Goal: Task Accomplishment & Management: Manage account settings

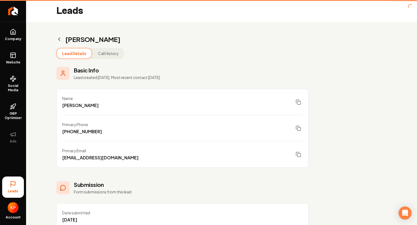
scroll to position [70, 0]
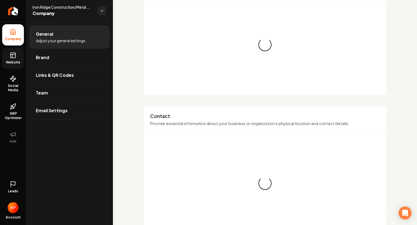
click at [10, 59] on link "Website" at bounding box center [13, 58] width 22 height 21
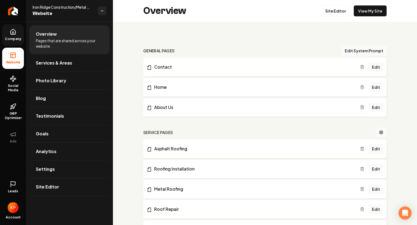
click at [12, 34] on icon at bounding box center [13, 31] width 5 height 5
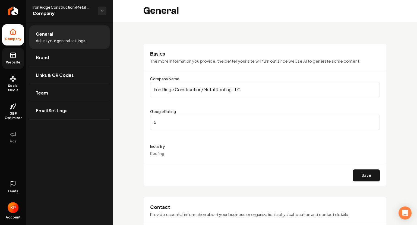
click at [11, 60] on span "Website" at bounding box center [13, 62] width 19 height 4
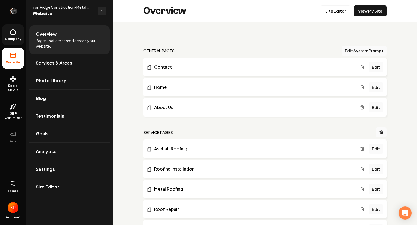
click at [13, 8] on icon "Return to dashboard" at bounding box center [13, 11] width 9 height 9
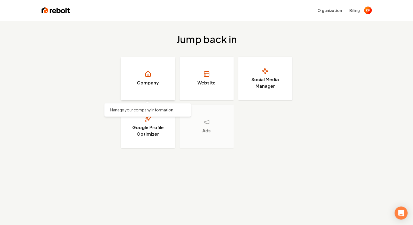
click at [152, 86] on link "Company" at bounding box center [148, 78] width 54 height 43
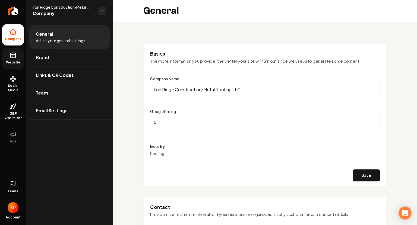
click at [14, 55] on icon at bounding box center [13, 55] width 7 height 7
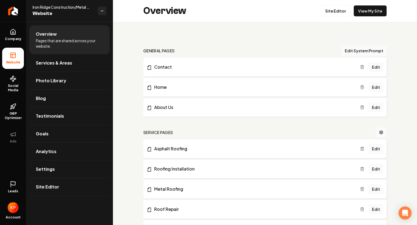
click at [11, 184] on icon at bounding box center [13, 183] width 7 height 7
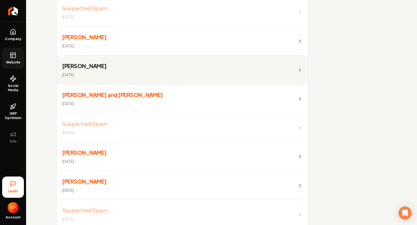
scroll to position [109, 0]
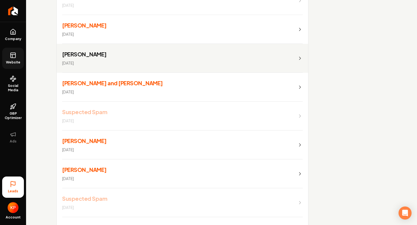
click at [163, 82] on link "[PERSON_NAME] and [PERSON_NAME] [DATE]" at bounding box center [183, 87] width 252 height 29
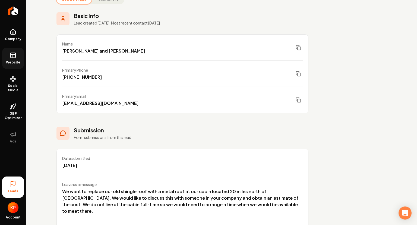
scroll to position [82, 0]
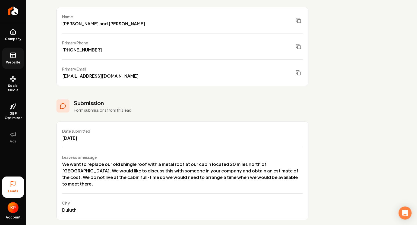
click at [11, 185] on icon at bounding box center [13, 183] width 7 height 7
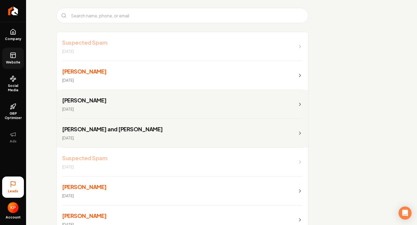
scroll to position [54, 0]
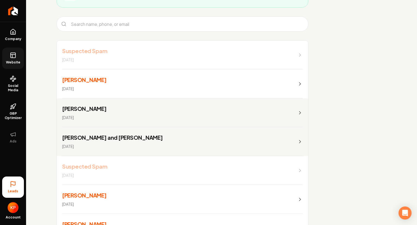
click at [131, 85] on link "[PERSON_NAME] [DATE]" at bounding box center [183, 83] width 252 height 29
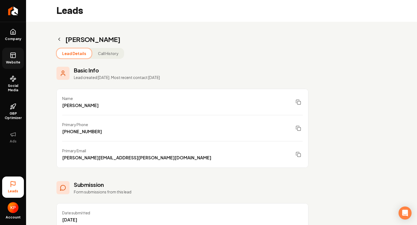
click at [114, 52] on button "Call History" at bounding box center [108, 53] width 31 height 10
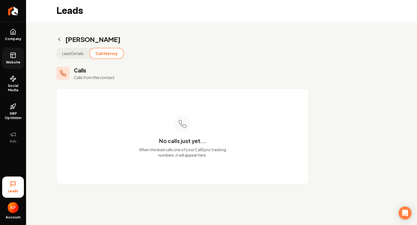
click at [80, 53] on button "Lead Details" at bounding box center [73, 53] width 32 height 10
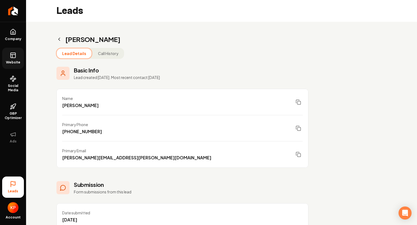
click at [60, 40] on icon "Main content area" at bounding box center [59, 38] width 5 height 5
